Goal: Information Seeking & Learning: Learn about a topic

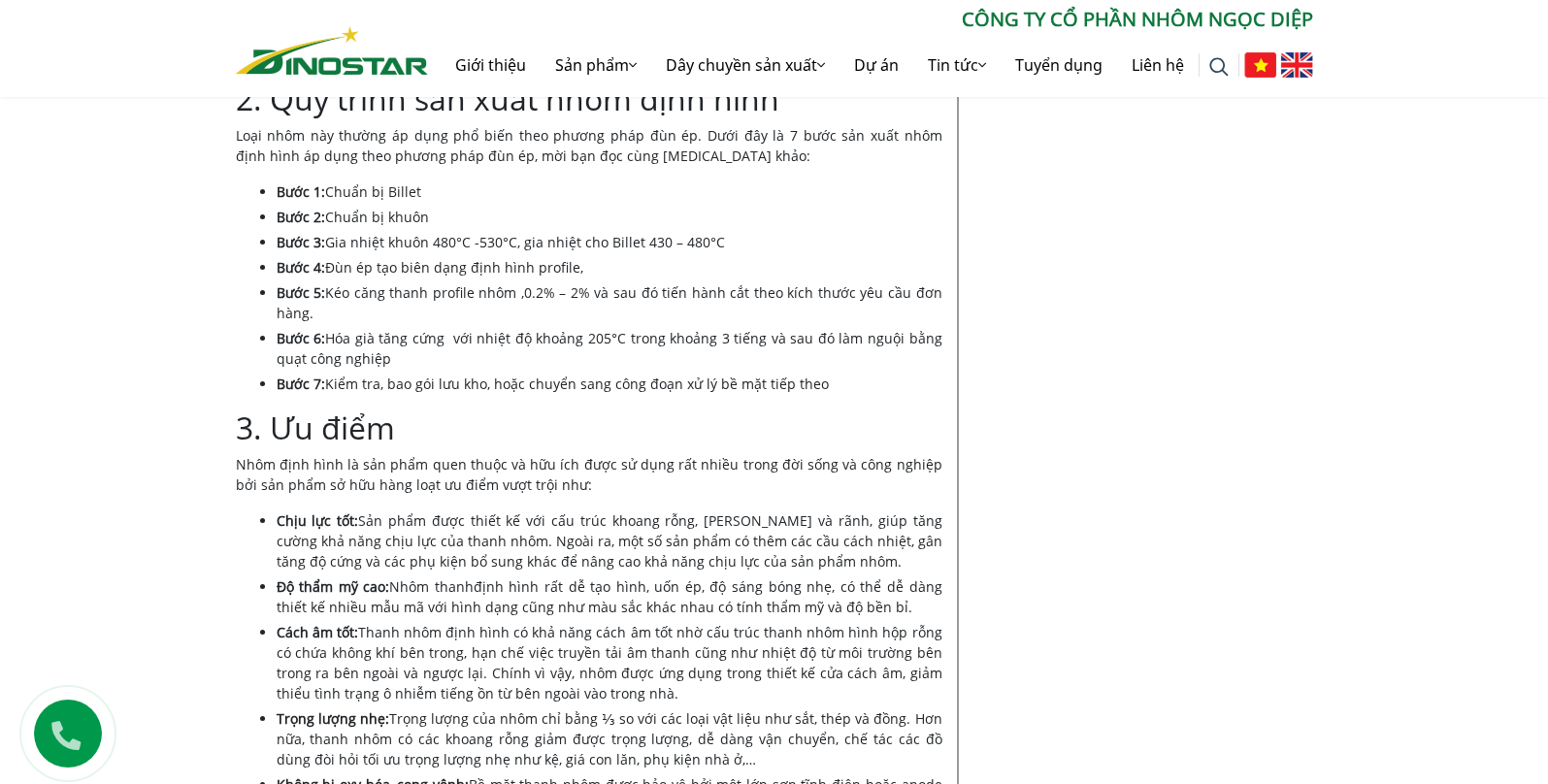
scroll to position [2048, 0]
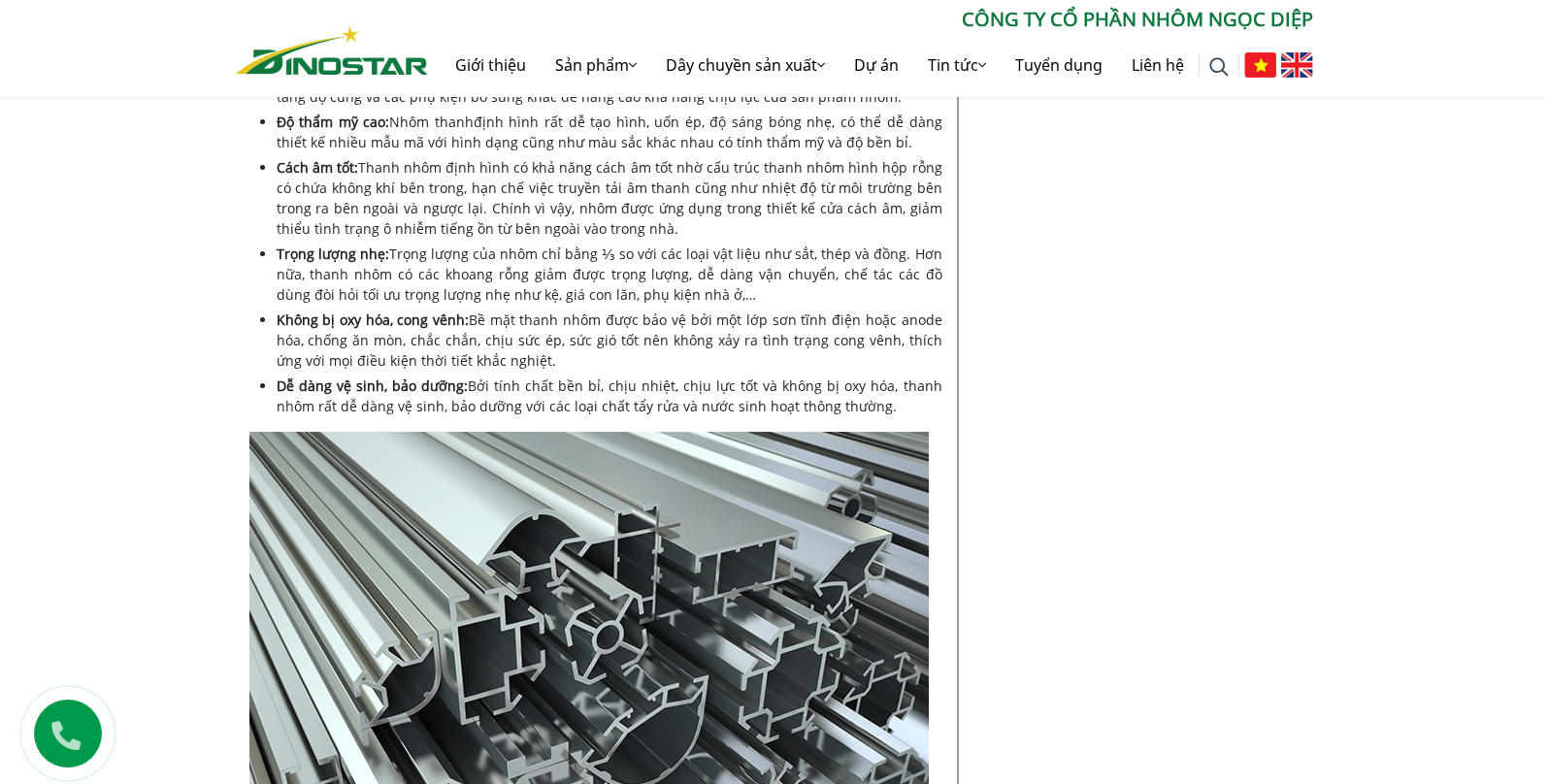
scroll to position [1940, 0]
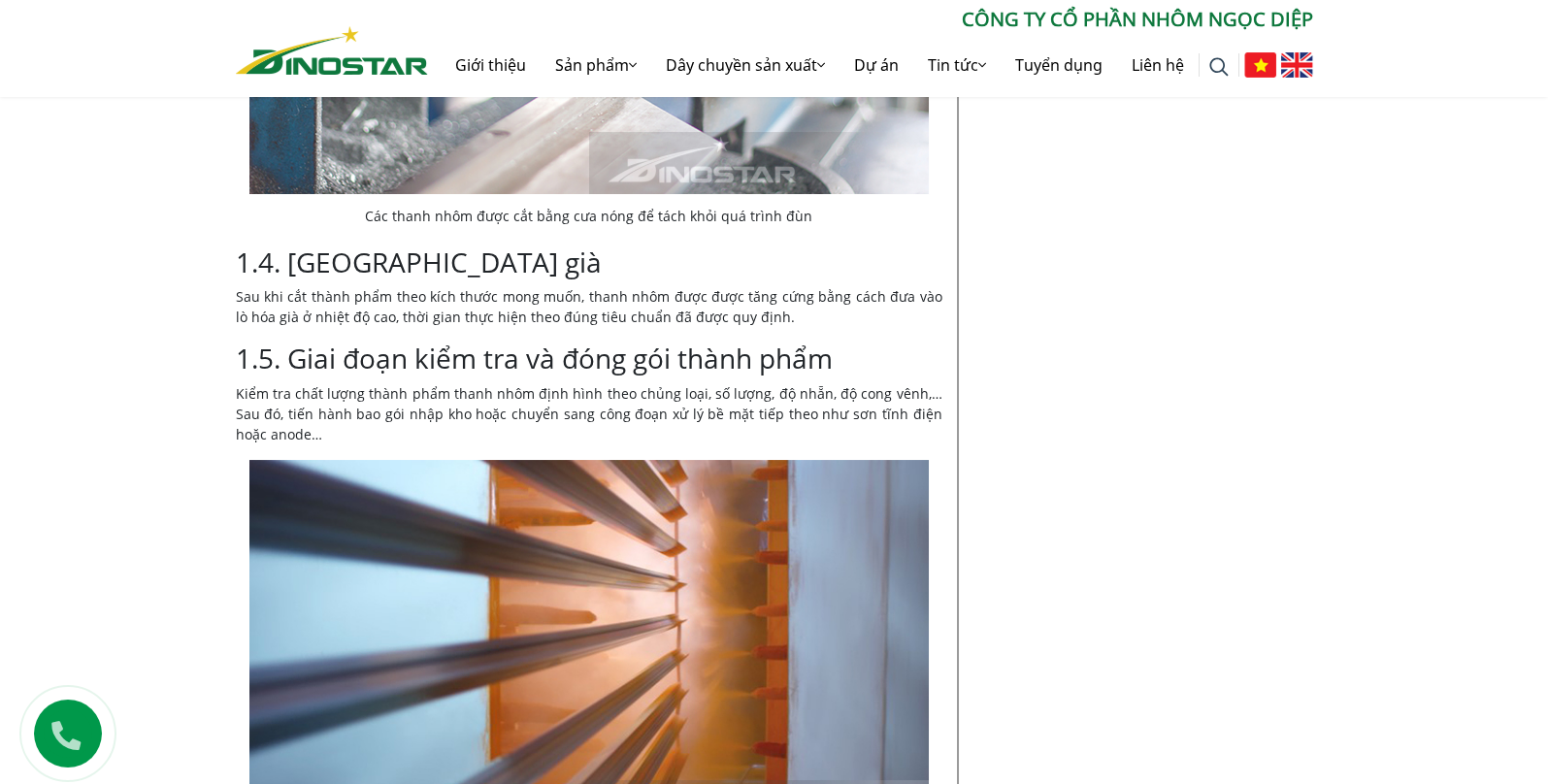
scroll to position [2263, 0]
